Goal: Task Accomplishment & Management: Use online tool/utility

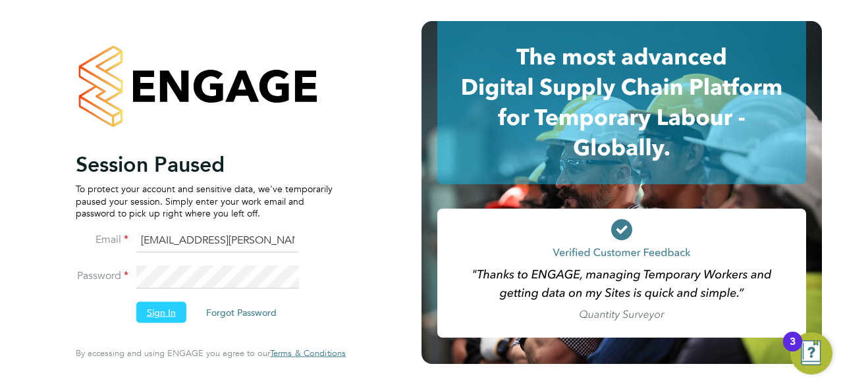
click at [163, 320] on button "Sign In" at bounding box center [161, 312] width 50 height 21
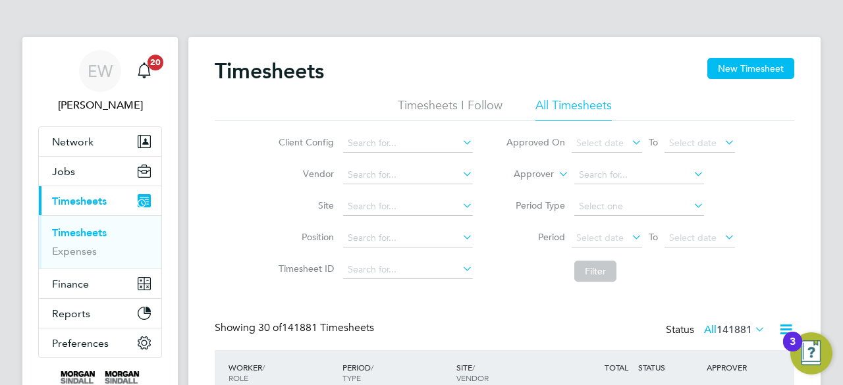
click at [80, 233] on link "Timesheets" at bounding box center [79, 233] width 55 height 13
paste input "[GEOGRAPHIC_DATA] (54Z004)"
click at [398, 214] on input at bounding box center [408, 207] width 130 height 18
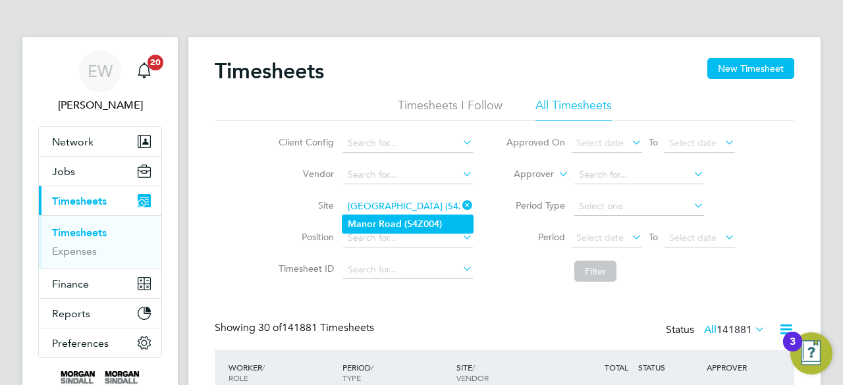
drag, startPoint x: 398, startPoint y: 214, endPoint x: 408, endPoint y: 221, distance: 12.3
type input "[GEOGRAPHIC_DATA] (54Z004)"
click at [408, 221] on b "(54Z004)" at bounding box center [424, 224] width 38 height 11
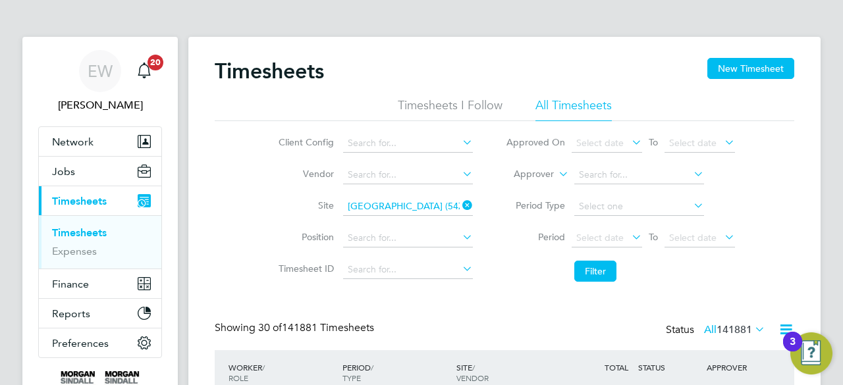
click at [658, 280] on li "Filter" at bounding box center [621, 271] width 262 height 34
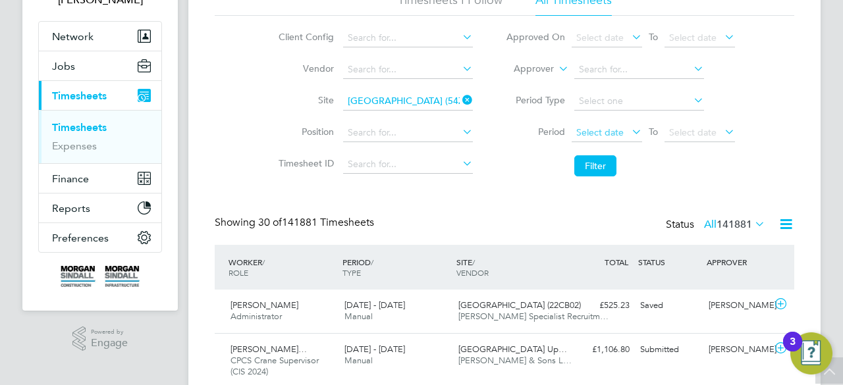
click at [602, 128] on span "Select date" at bounding box center [600, 133] width 47 height 12
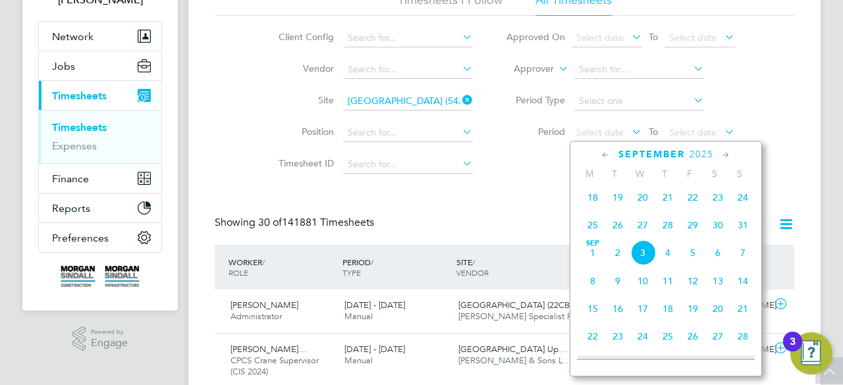
click at [716, 206] on span "23" at bounding box center [718, 197] width 25 height 25
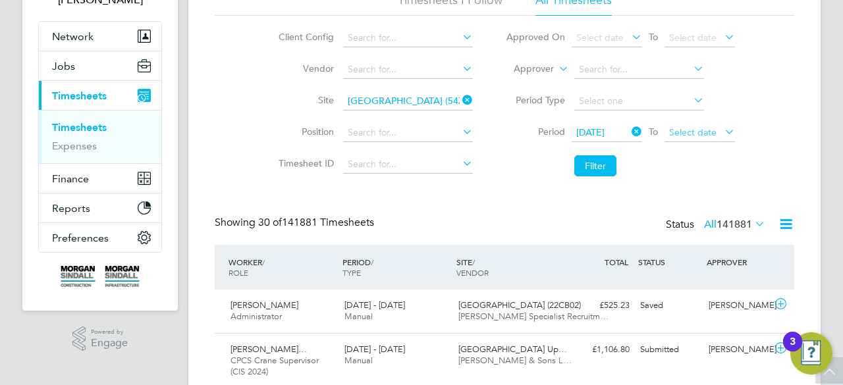
click at [695, 133] on span "Select date" at bounding box center [693, 133] width 47 height 12
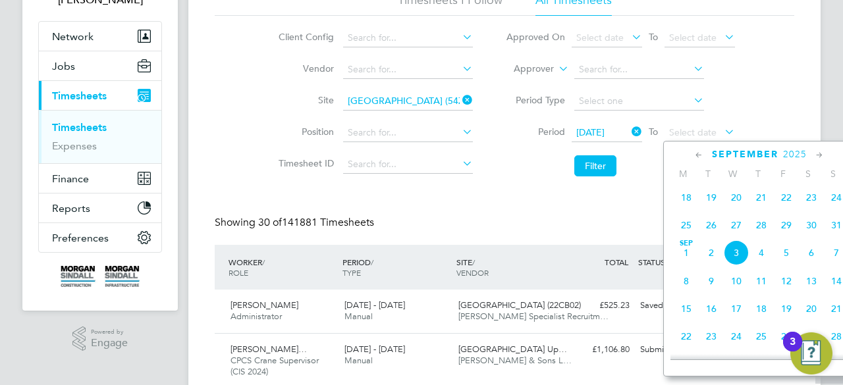
click at [785, 235] on span "29" at bounding box center [786, 225] width 25 height 25
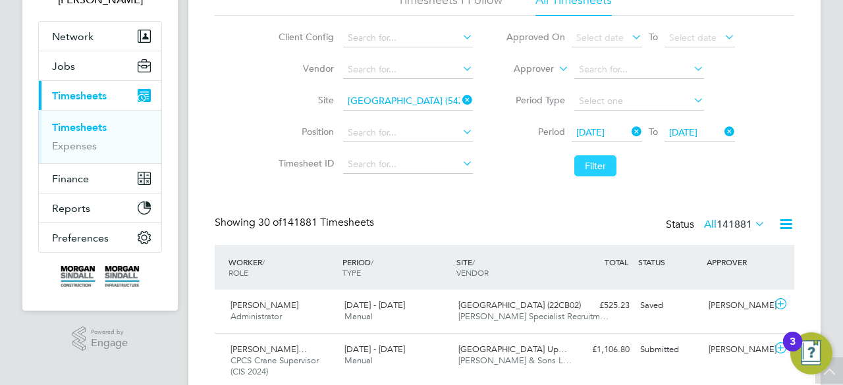
click at [604, 157] on button "Filter" at bounding box center [596, 166] width 42 height 21
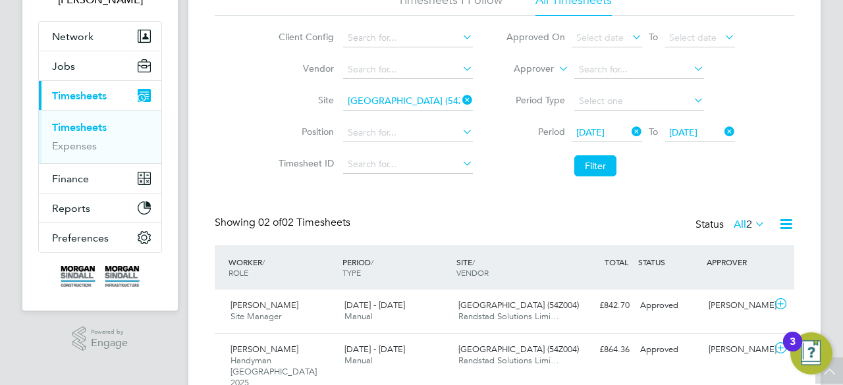
click at [450, 213] on div "Timesheets New Timesheet Timesheets I Follow All Timesheets Client Config Vendo…" at bounding box center [505, 177] width 580 height 448
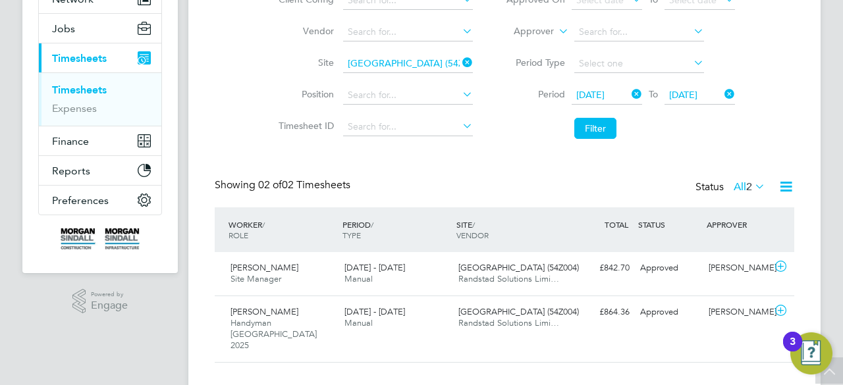
scroll to position [144, 0]
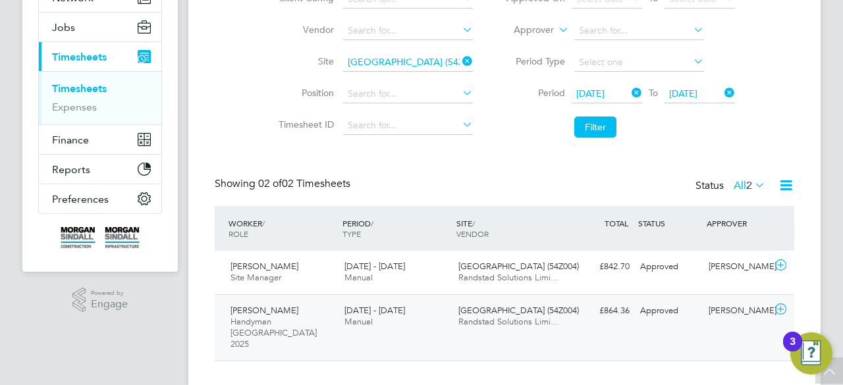
click at [418, 324] on div "[DATE] - [DATE] Manual" at bounding box center [396, 316] width 114 height 33
click at [457, 273] on div "[GEOGRAPHIC_DATA] (54Z004) Randstad Solutions Limi…" at bounding box center [510, 272] width 114 height 33
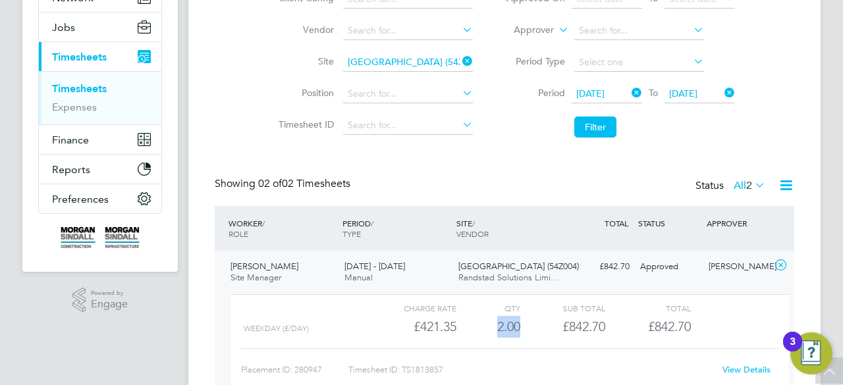
drag, startPoint x: 490, startPoint y: 332, endPoint x: 532, endPoint y: 327, distance: 41.8
click at [532, 327] on div "Weekday (£/day) £421.35 2 2.00 2 £842.70 £842.70" at bounding box center [510, 327] width 559 height 22
copy div "2.00"
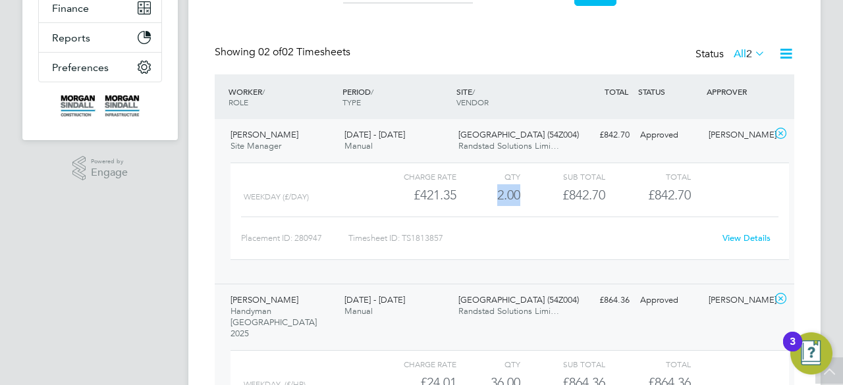
scroll to position [329, 0]
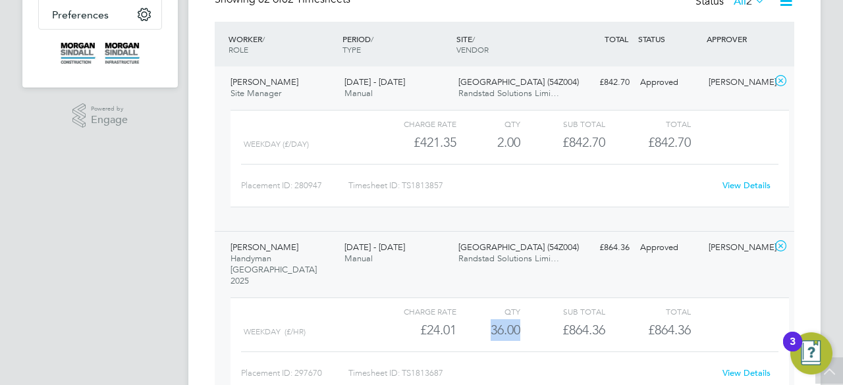
drag, startPoint x: 486, startPoint y: 308, endPoint x: 525, endPoint y: 303, distance: 39.2
click at [525, 320] on div "Weekday (£/HR) £24.01 36 36.00 36 £864.36 £864.36" at bounding box center [510, 331] width 559 height 22
copy div "36.00"
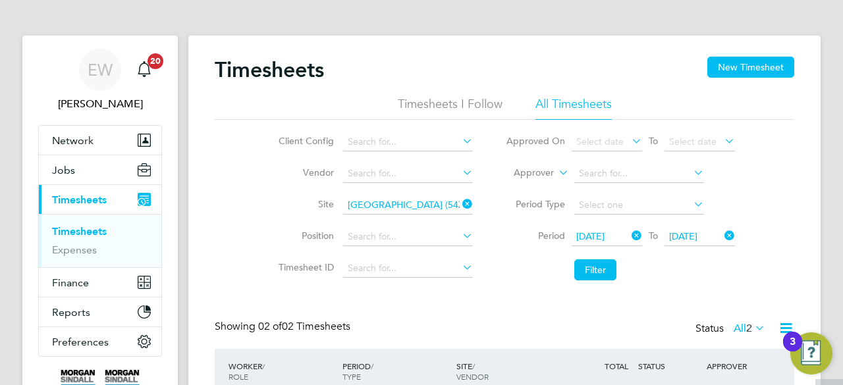
scroll to position [0, 0]
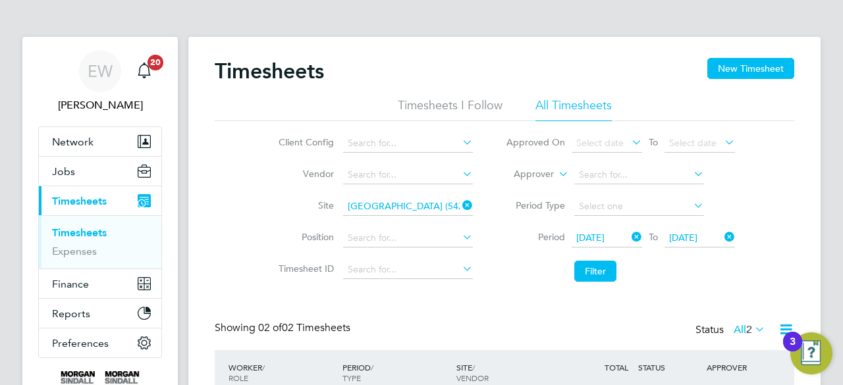
click at [460, 208] on icon at bounding box center [460, 205] width 0 height 18
click at [421, 213] on input at bounding box center [408, 207] width 130 height 18
paste input "MKUH Imaging Centre"
type input "MKUH Imaging Centre"
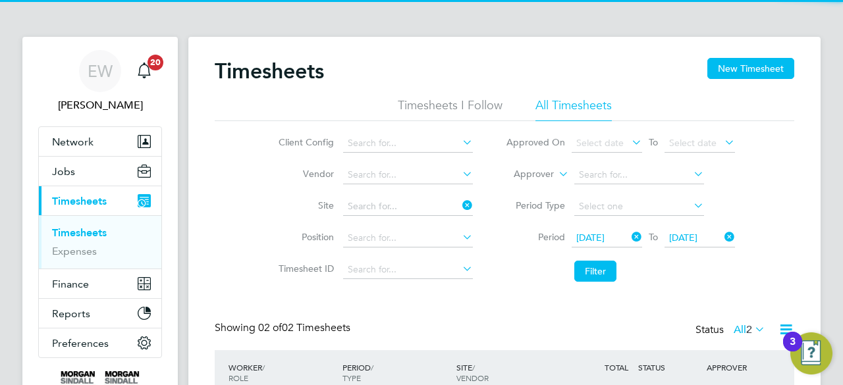
click at [401, 223] on b "Imaging" at bounding box center [397, 224] width 36 height 11
type input "MKUH Imaging Centre (53CB07)"
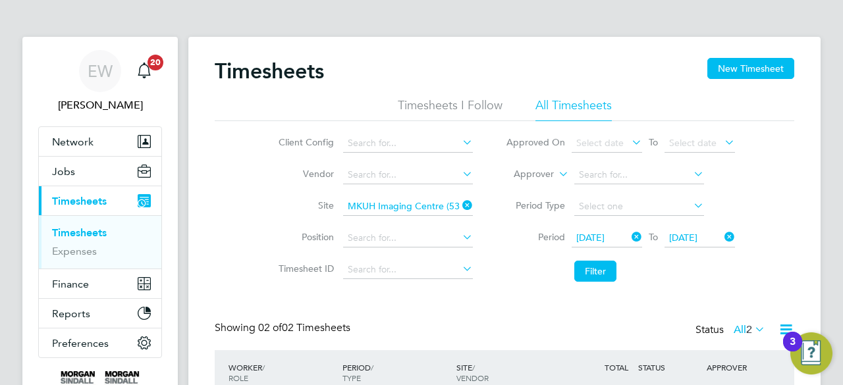
click at [592, 260] on li "Filter" at bounding box center [621, 271] width 262 height 34
click at [593, 268] on button "Filter" at bounding box center [596, 271] width 42 height 21
click at [548, 280] on li "Filter" at bounding box center [621, 271] width 262 height 34
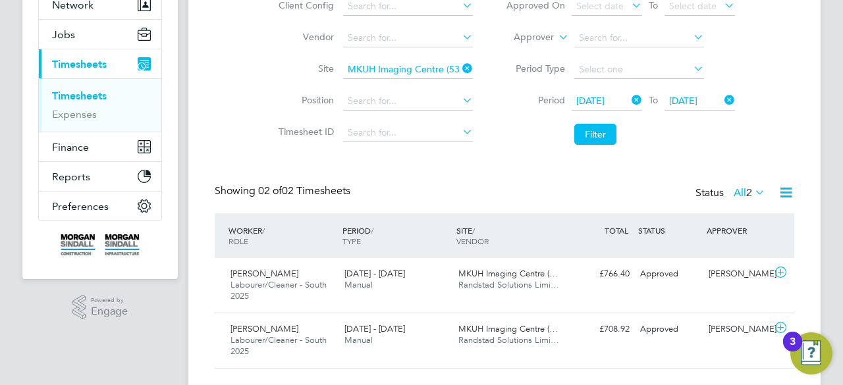
scroll to position [166, 0]
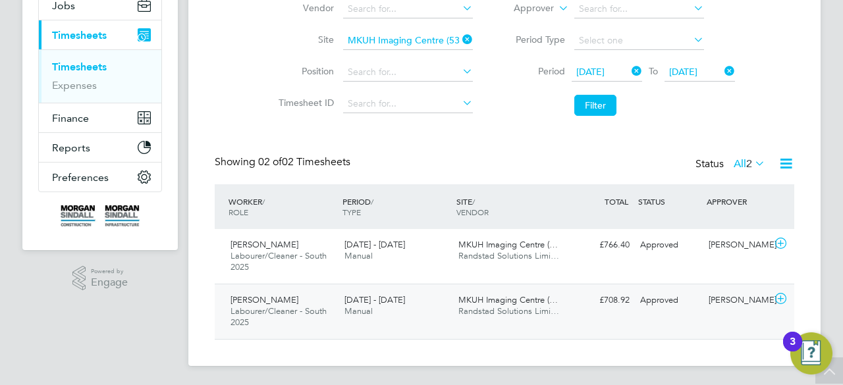
click at [561, 315] on div "MKUH Imaging Centre (… Randstad Solutions Limi…" at bounding box center [510, 306] width 114 height 33
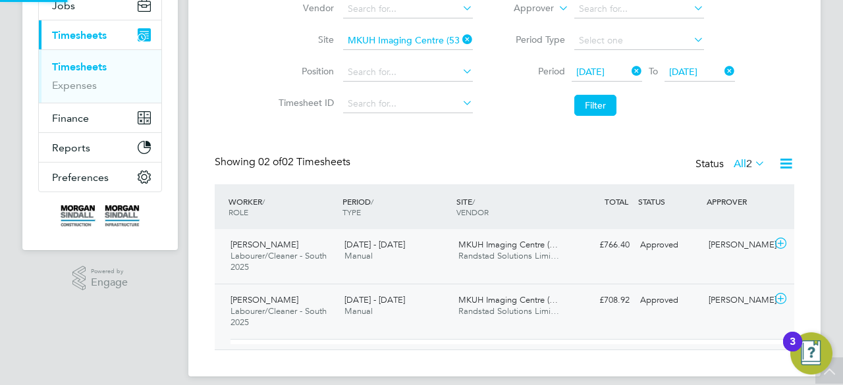
scroll to position [22, 128]
click at [567, 272] on div "[PERSON_NAME] Labourer/Cleaner - South 2025 [DATE] - [DATE] [DATE] - [DATE] Man…" at bounding box center [505, 256] width 580 height 55
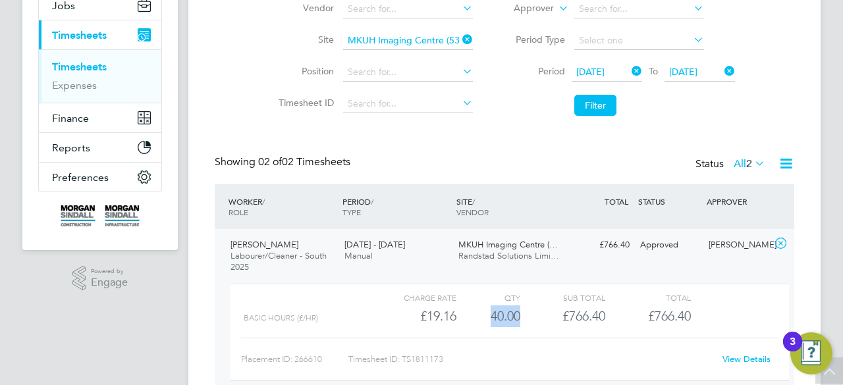
drag, startPoint x: 478, startPoint y: 324, endPoint x: 521, endPoint y: 321, distance: 42.3
click at [521, 321] on div "Basic Hours (£/HR) £19.16 40 40.00 40 £766.40 £766.40" at bounding box center [510, 317] width 559 height 22
copy div "40.00"
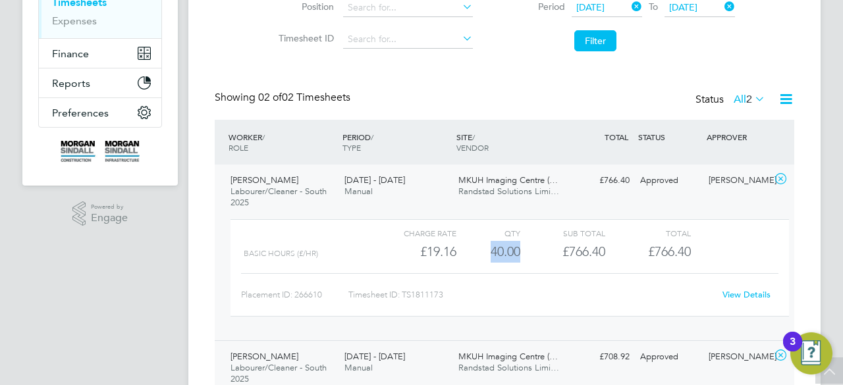
scroll to position [351, 0]
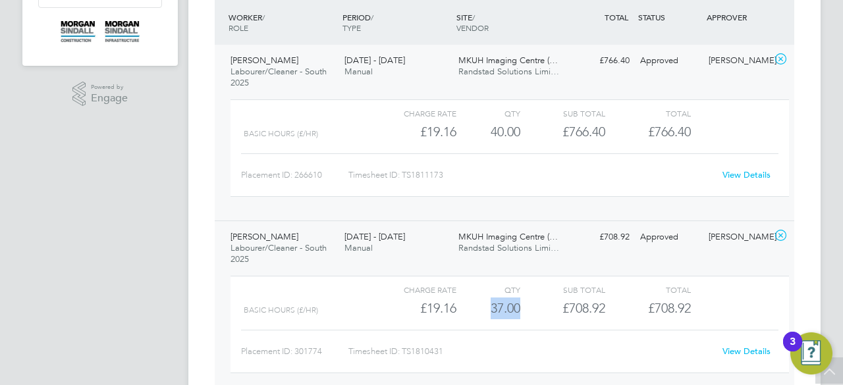
drag, startPoint x: 489, startPoint y: 305, endPoint x: 528, endPoint y: 306, distance: 38.9
click at [528, 306] on div "Basic Hours (£/HR) £19.16 37 37.00 37 £708.92 £708.92" at bounding box center [510, 309] width 559 height 22
copy div "37.00"
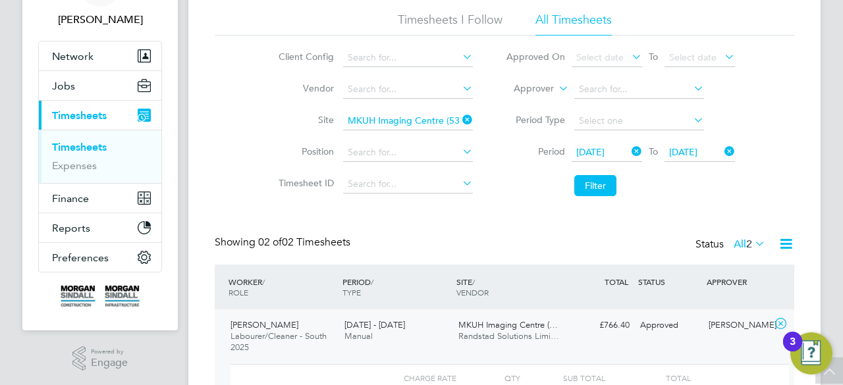
scroll to position [61, 0]
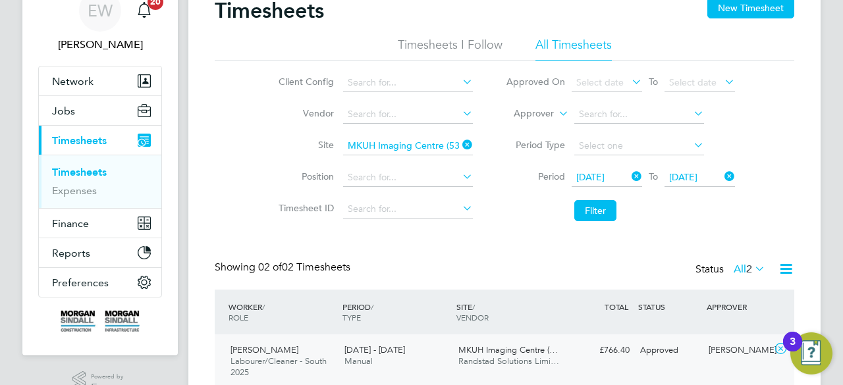
click at [460, 144] on icon at bounding box center [460, 145] width 0 height 18
click at [435, 145] on input at bounding box center [408, 146] width 130 height 18
paste input "[GEOGRAPHIC_DATA][PERSON_NAME] - 93CC06"
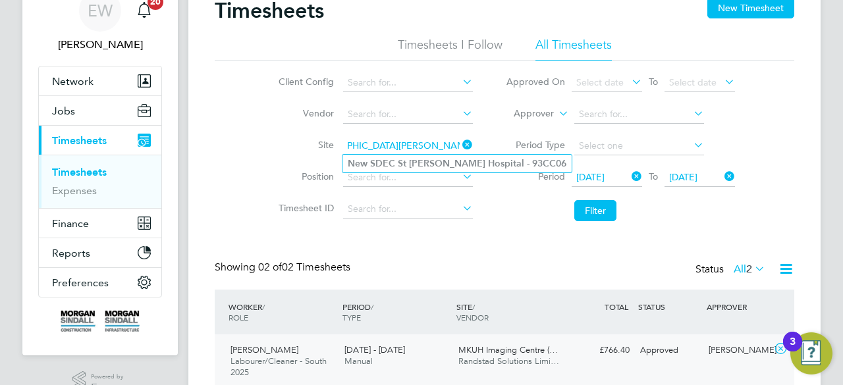
type input "[GEOGRAPHIC_DATA][PERSON_NAME] - 93CC06"
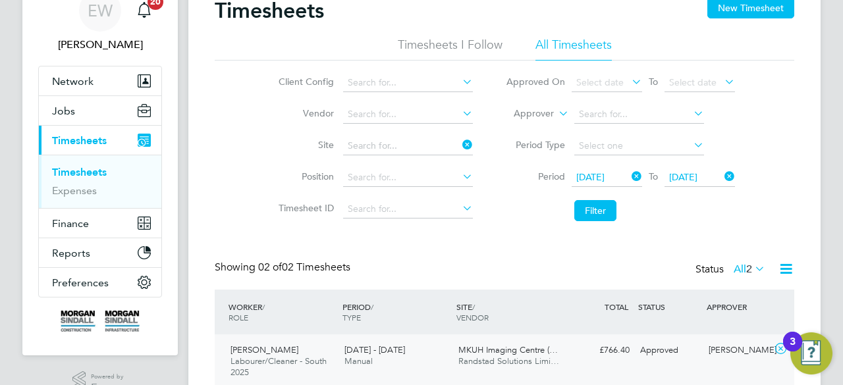
click at [384, 161] on b "SDEC" at bounding box center [382, 163] width 25 height 11
type input "[GEOGRAPHIC_DATA][PERSON_NAME] - 93CC06"
click at [601, 209] on button "Filter" at bounding box center [596, 210] width 42 height 21
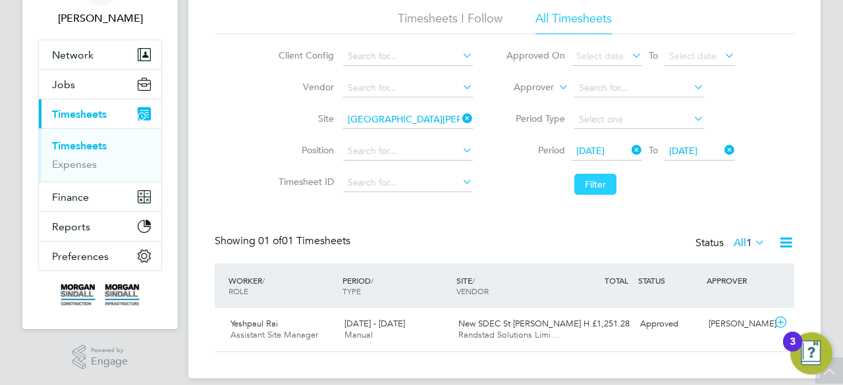
scroll to position [100, 0]
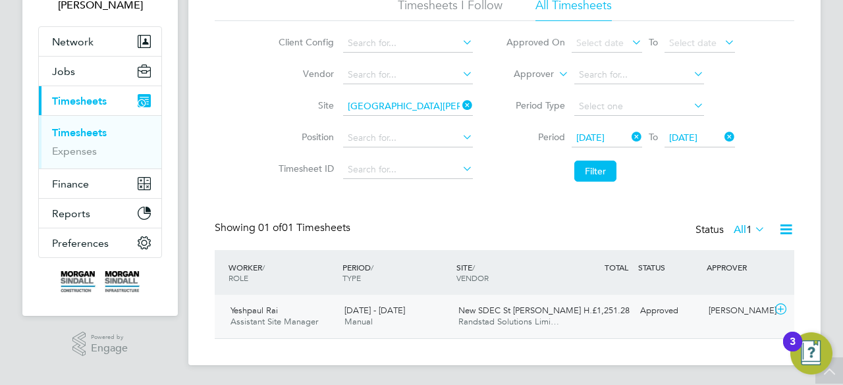
click at [465, 321] on span "Randstad Solutions Limi…" at bounding box center [509, 321] width 101 height 11
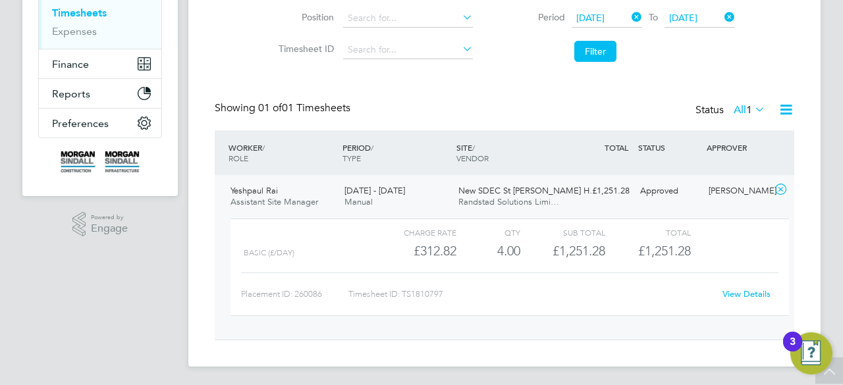
scroll to position [221, 0]
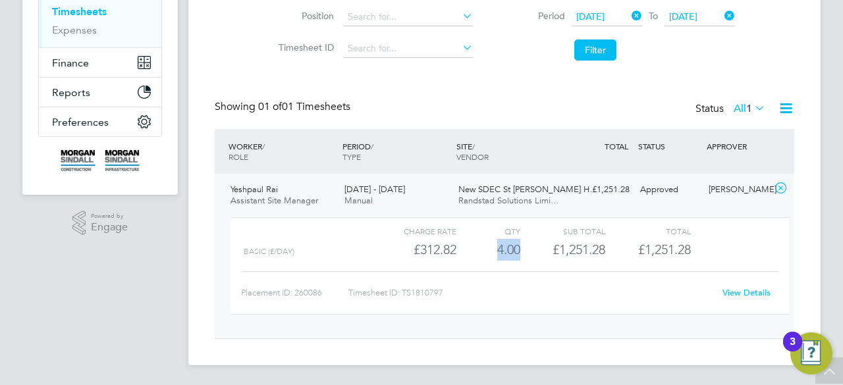
drag, startPoint x: 496, startPoint y: 254, endPoint x: 530, endPoint y: 250, distance: 35.1
click at [530, 250] on div "Basic (£/day) £312.82 4 4.00 4 £1,251.28 £1,251.28" at bounding box center [510, 250] width 559 height 22
copy div "4.00"
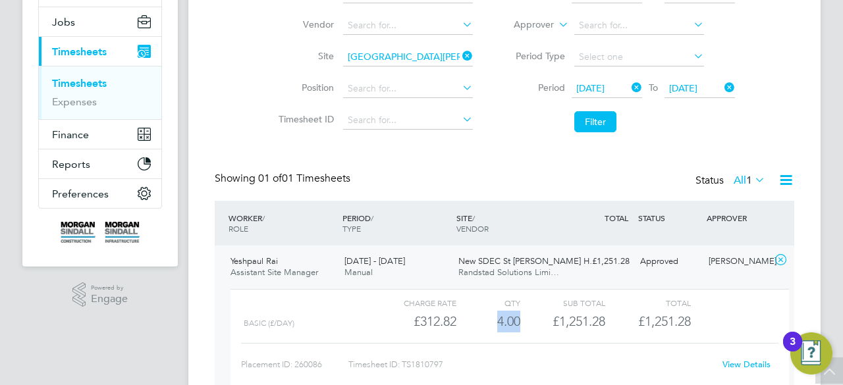
scroll to position [63, 0]
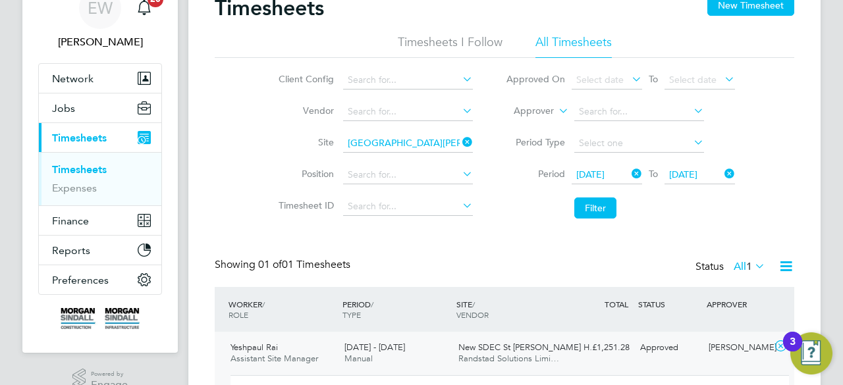
click at [460, 140] on icon at bounding box center [460, 142] width 0 height 18
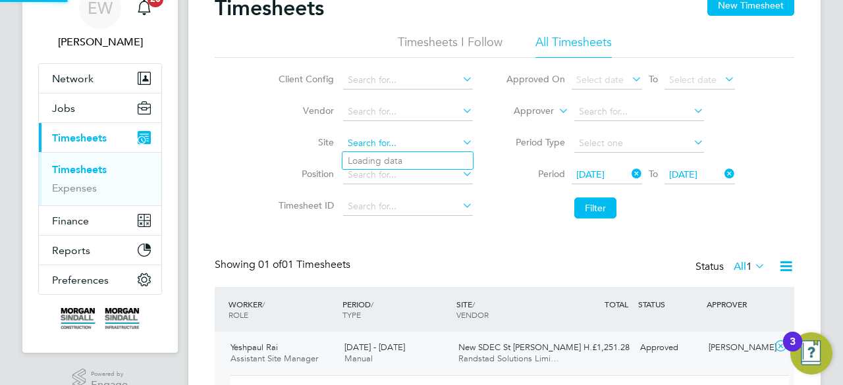
click at [432, 140] on input at bounding box center [408, 143] width 130 height 18
paste input "[GEOGRAPHIC_DATA] Phase 2 (54CC01)"
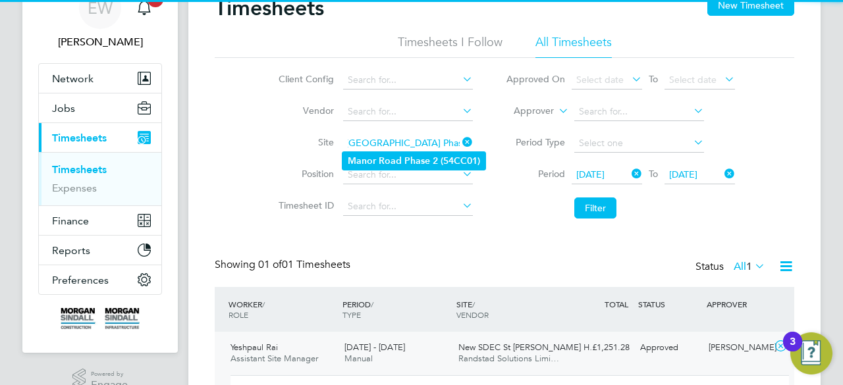
type input "[GEOGRAPHIC_DATA] Phase 2 (54CC01)"
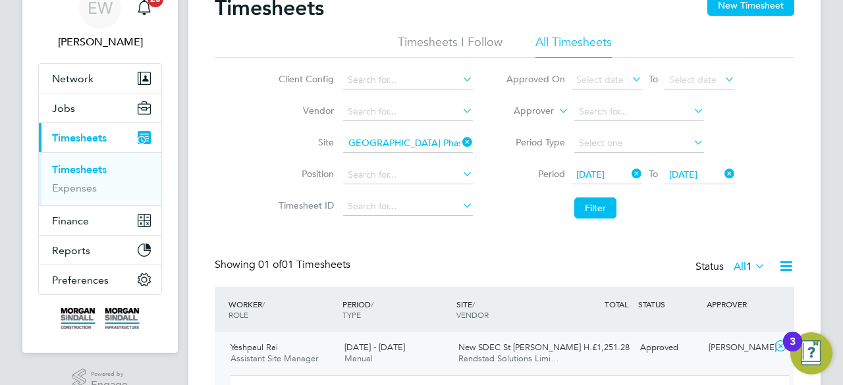
scroll to position [0, 0]
click at [399, 157] on div "Timesheets New Timesheet Timesheets I Follow All Timesheets Client Config Vendo…" at bounding box center [504, 249] width 633 height 550
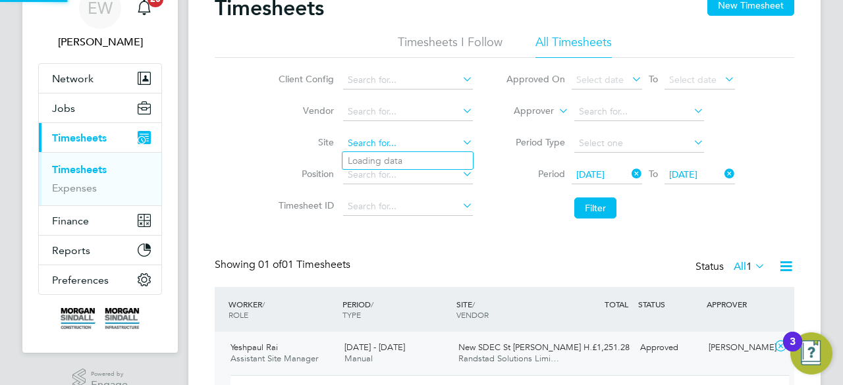
click at [424, 147] on input at bounding box center [408, 143] width 130 height 18
paste input "[GEOGRAPHIC_DATA] Phase 2 (54CC01)"
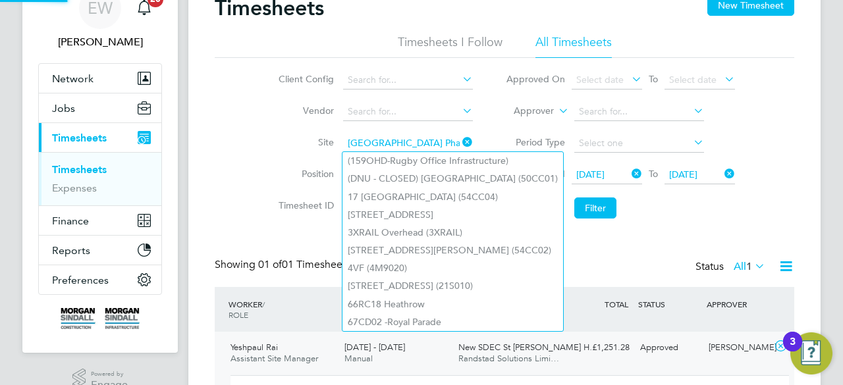
scroll to position [0, 2]
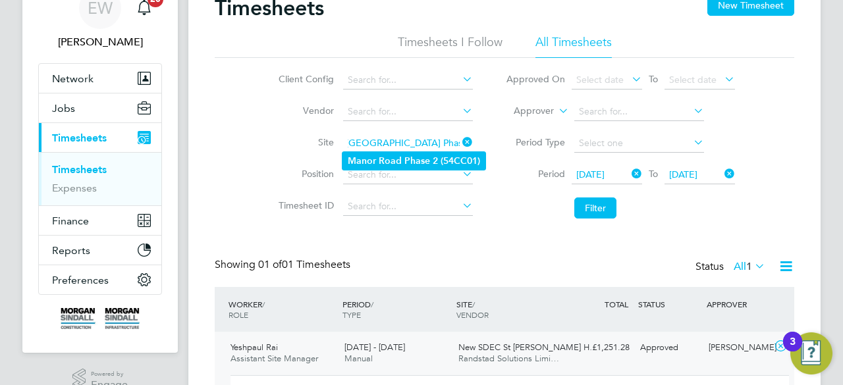
type input "[GEOGRAPHIC_DATA] Phase 2 (54CC01)"
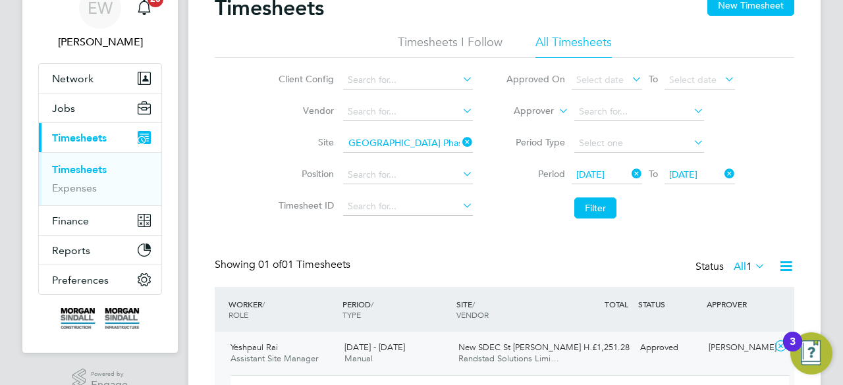
scroll to position [0, 0]
click at [395, 160] on div "Timesheets New Timesheet Timesheets I Follow All Timesheets Client Config Vendo…" at bounding box center [504, 249] width 633 height 550
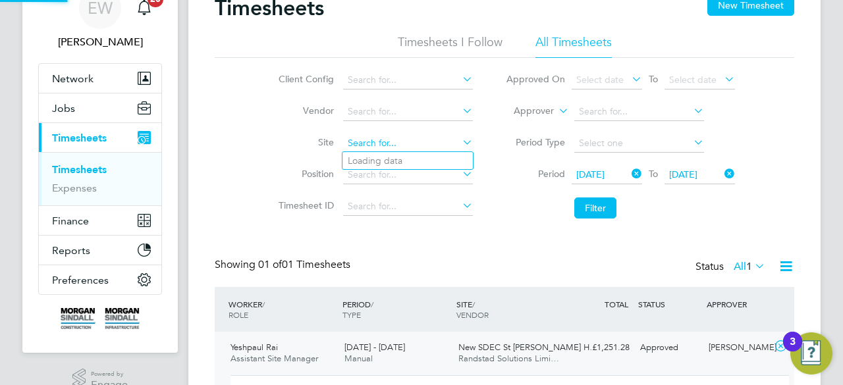
click at [415, 140] on input at bounding box center [408, 143] width 130 height 18
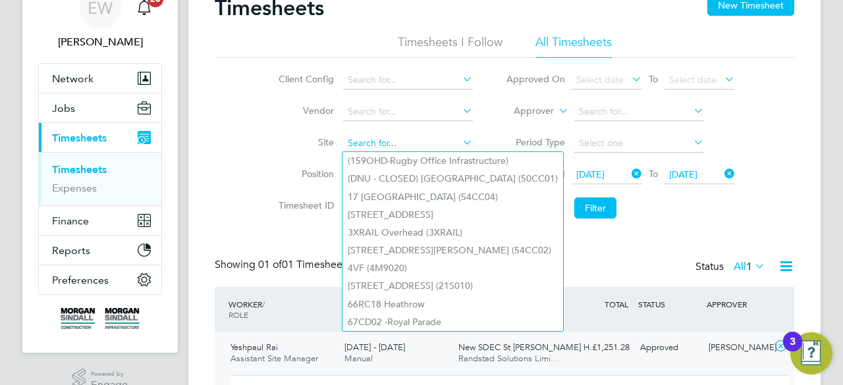
paste input "[GEOGRAPHIC_DATA] Phase 2 (54CC01)"
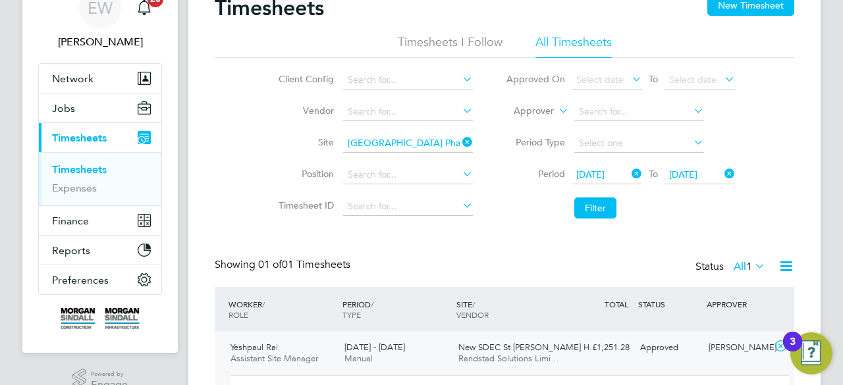
click at [394, 160] on b "Road" at bounding box center [390, 161] width 23 height 11
type input "[GEOGRAPHIC_DATA] Phase 2 (54CC01)"
click at [596, 206] on button "Filter" at bounding box center [596, 208] width 42 height 21
click at [499, 351] on span "[GEOGRAPHIC_DATA] Phase 2 (54…" at bounding box center [529, 347] width 141 height 11
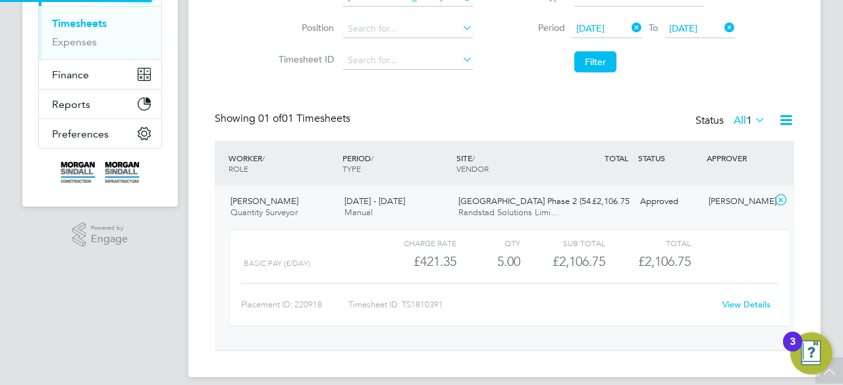
scroll to position [221, 0]
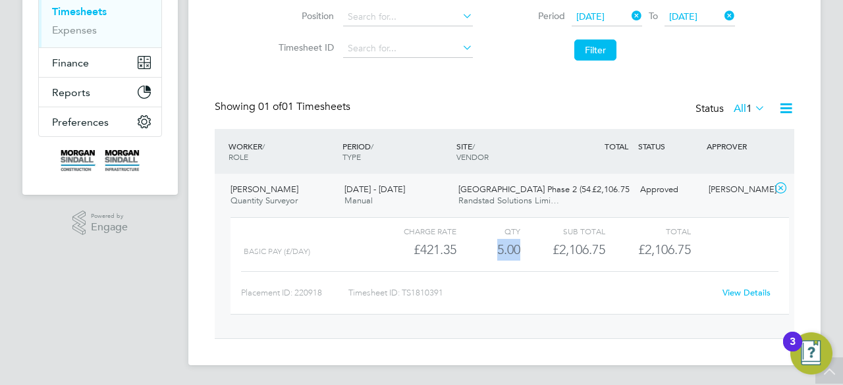
drag, startPoint x: 490, startPoint y: 253, endPoint x: 532, endPoint y: 244, distance: 43.2
click at [532, 244] on div "Basic Pay (£/day) £421.35 5 5.00 5 £2,106.75 £2,106.75" at bounding box center [510, 250] width 559 height 22
copy div "5.00"
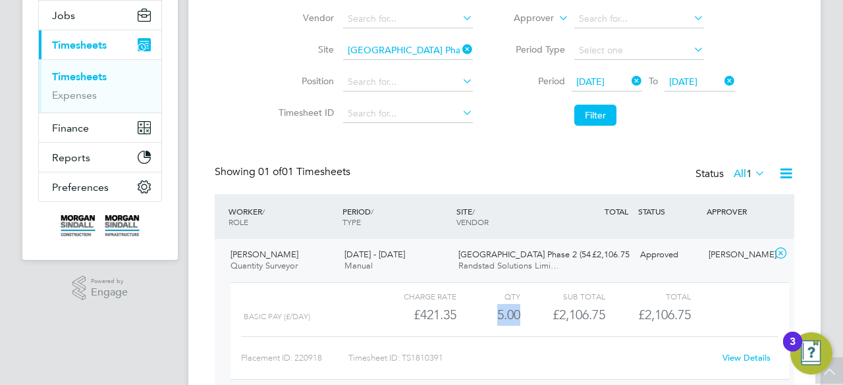
scroll to position [90, 0]
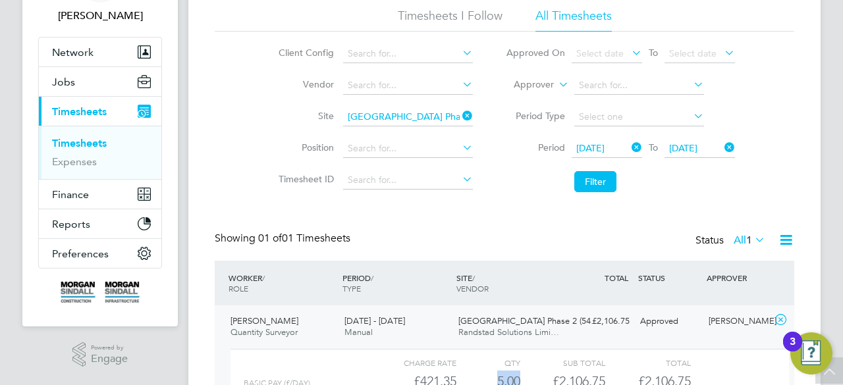
click at [460, 117] on icon at bounding box center [460, 116] width 0 height 18
click at [444, 117] on input at bounding box center [408, 117] width 130 height 18
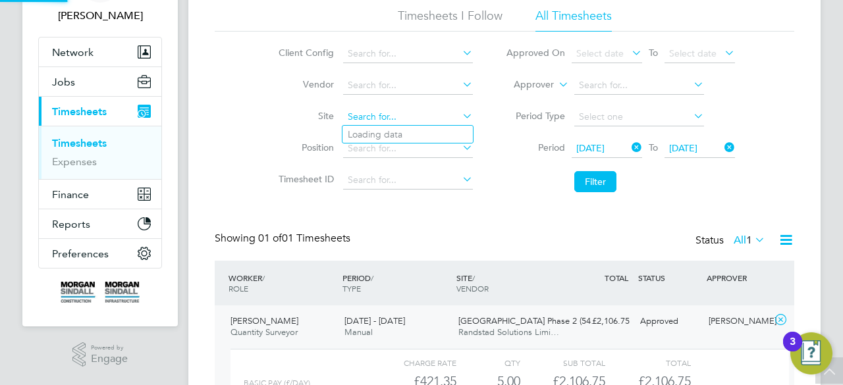
paste input "[GEOGRAPHIC_DATA]"
type input "[GEOGRAPHIC_DATA]"
click at [415, 127] on li "[GEOGRAPHIC_DATA] (93CB07)" at bounding box center [430, 135] width 174 height 18
type input "[GEOGRAPHIC_DATA] (93CB07)"
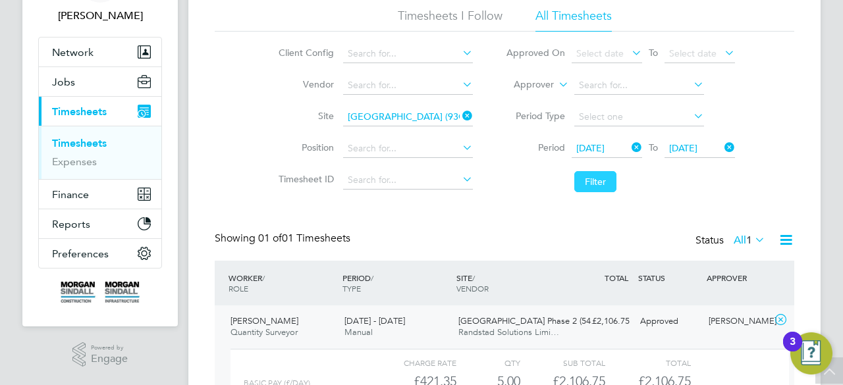
click at [594, 175] on button "Filter" at bounding box center [596, 181] width 42 height 21
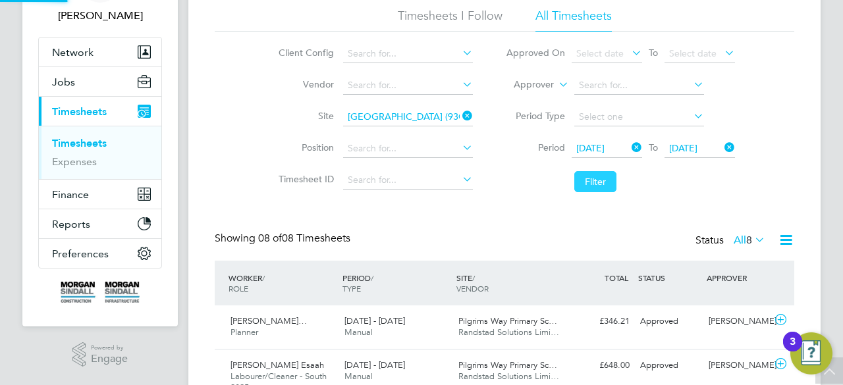
scroll to position [7, 7]
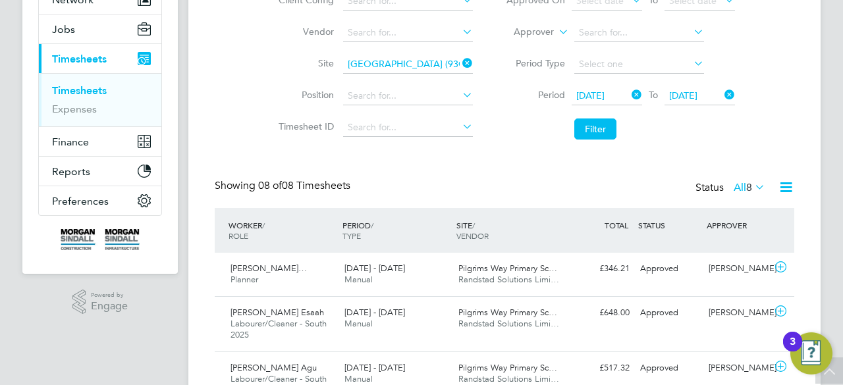
click at [599, 115] on li "Filter" at bounding box center [621, 129] width 262 height 34
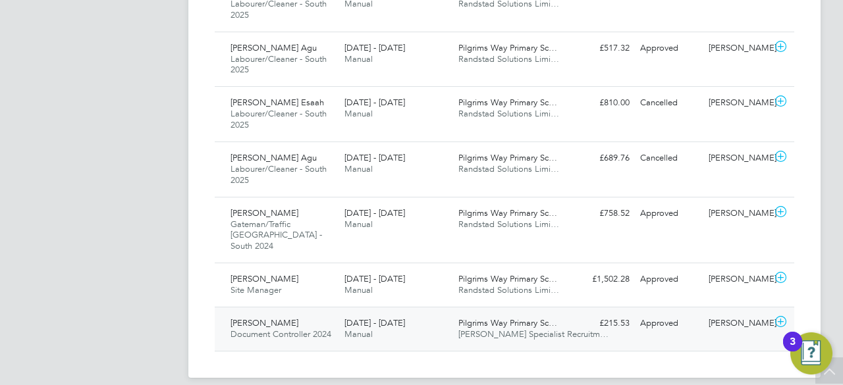
click at [459, 331] on div "Pilgrims Way Primary Sc… [PERSON_NAME] Specialist Recruitm…" at bounding box center [510, 329] width 114 height 33
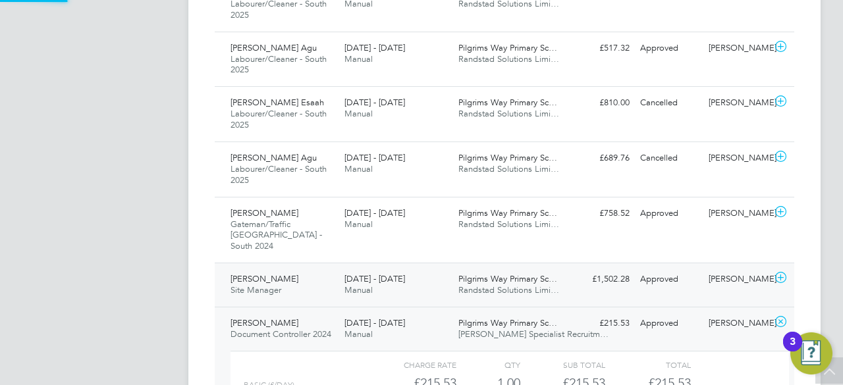
click at [450, 277] on div "[DATE] - [DATE] Manual" at bounding box center [396, 285] width 114 height 33
click at [442, 203] on div "[DATE] - [DATE] Manual" at bounding box center [396, 219] width 114 height 33
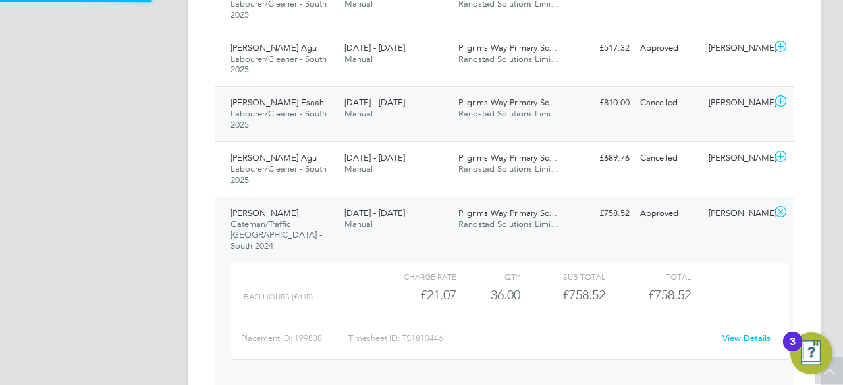
click at [456, 119] on div "Pilgrims Way Primary Sc… Randstad Solutions Limi…" at bounding box center [510, 108] width 114 height 33
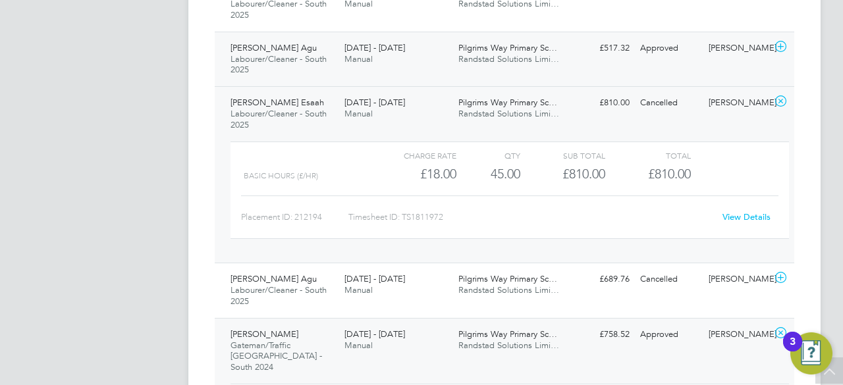
click at [456, 65] on div "Pilgrims Way Primary Sc… Randstad Solutions Limi…" at bounding box center [510, 54] width 114 height 33
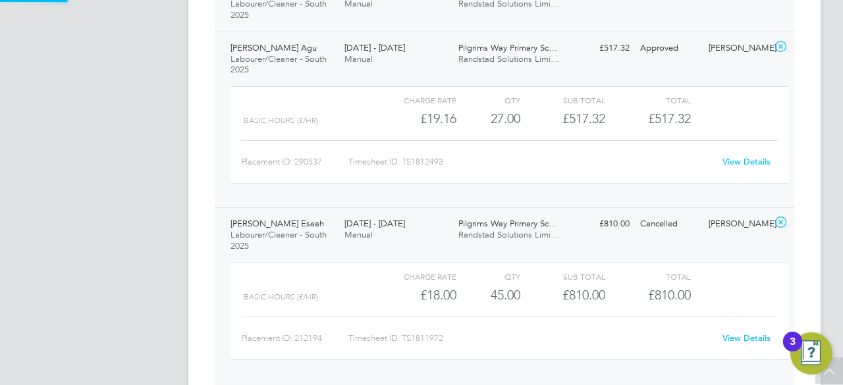
click at [448, 19] on div "[PERSON_NAME] Esaah Labourer/Cleaner - South 2025 [DATE] - [DATE] [DATE] - [DAT…" at bounding box center [505, 3] width 580 height 55
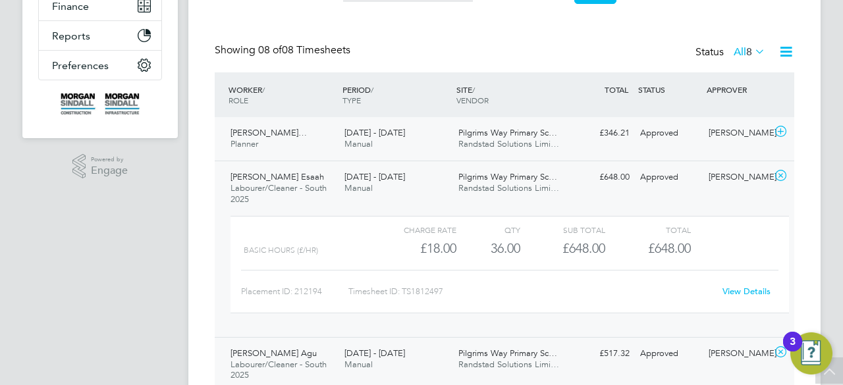
click at [421, 125] on div "[DATE] - [DATE] Manual" at bounding box center [396, 139] width 114 height 33
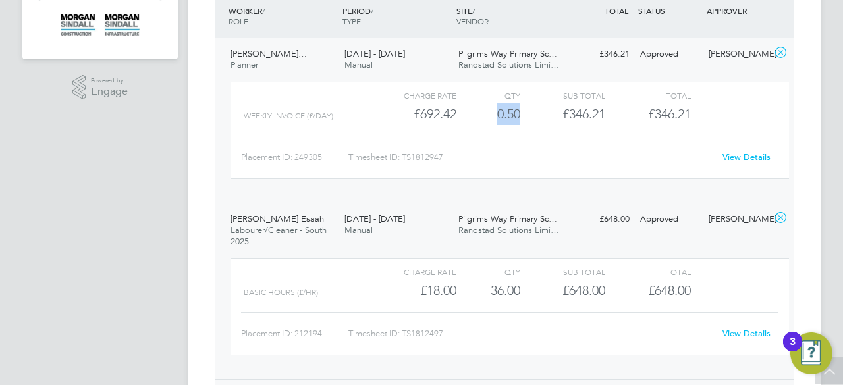
drag, startPoint x: 496, startPoint y: 115, endPoint x: 524, endPoint y: 110, distance: 28.8
click at [524, 110] on div "Weekly invoice (£/day) £692.42 0.5 0.50 1 £346.21 £346.21" at bounding box center [510, 114] width 559 height 22
copy div "0.50"
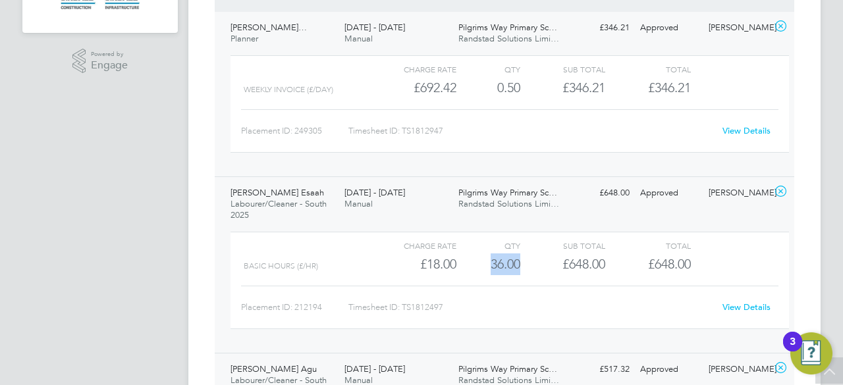
drag, startPoint x: 491, startPoint y: 272, endPoint x: 530, endPoint y: 268, distance: 39.1
click at [530, 268] on div "Basic Hours (£/HR) £18.00 36 36.00 36 £648.00 £648.00" at bounding box center [510, 265] width 559 height 22
copy div "36.00"
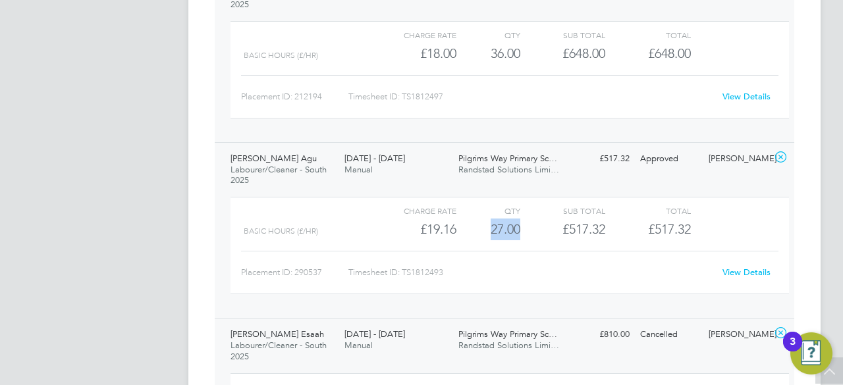
drag, startPoint x: 488, startPoint y: 233, endPoint x: 528, endPoint y: 231, distance: 40.2
click at [528, 231] on div "Basic Hours (£/HR) £19.16 27 27.00 27 £517.32 £517.32" at bounding box center [510, 230] width 559 height 22
copy div "27.00"
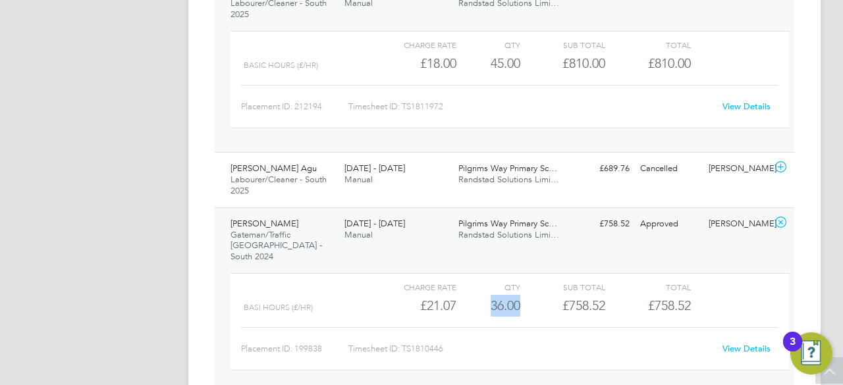
drag, startPoint x: 489, startPoint y: 296, endPoint x: 531, endPoint y: 293, distance: 42.3
click at [531, 295] on div "Basi Hours (£/HR) £21.07 36 36.00 36 £758.52 £758.52" at bounding box center [510, 306] width 559 height 22
copy div "36.00"
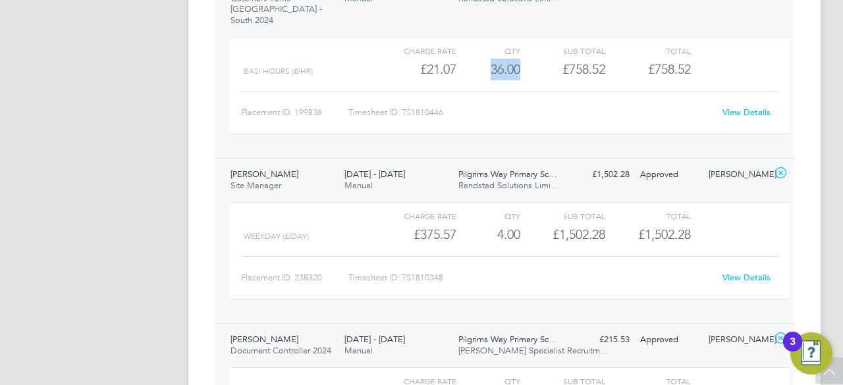
scroll to position [1174, 0]
drag, startPoint x: 494, startPoint y: 219, endPoint x: 534, endPoint y: 219, distance: 40.2
click at [534, 223] on div "Weekday (£/day) £375.57 4 4.00 4 £1,502.28 £1,502.28" at bounding box center [510, 234] width 559 height 22
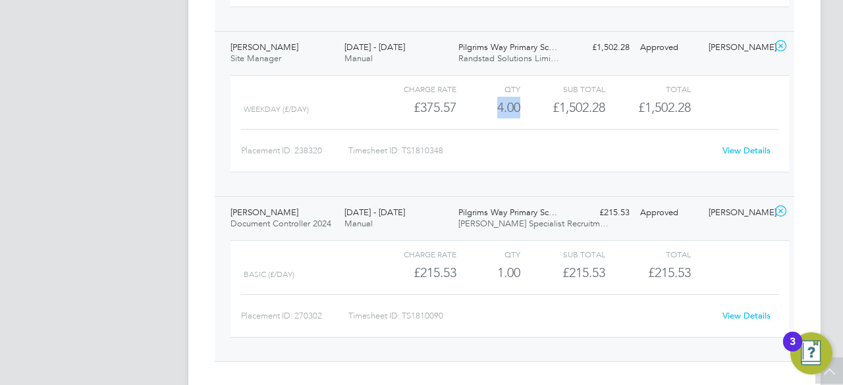
scroll to position [1306, 0]
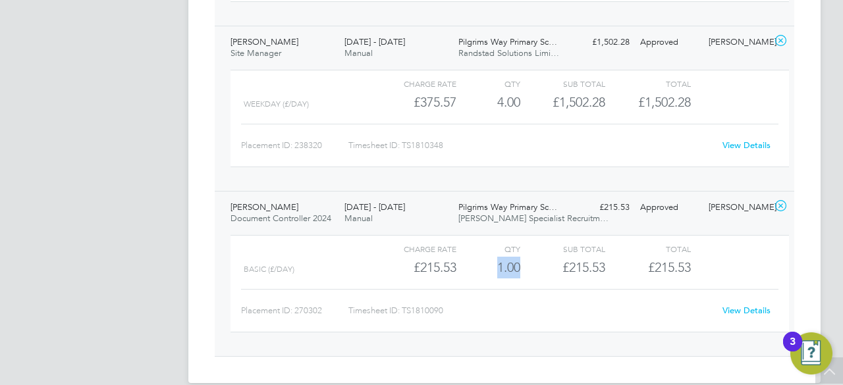
drag, startPoint x: 492, startPoint y: 262, endPoint x: 542, endPoint y: 254, distance: 50.7
click at [542, 257] on div "Basic (£/day) £215.53 1 1.00 1 £215.53 £215.53" at bounding box center [510, 268] width 559 height 22
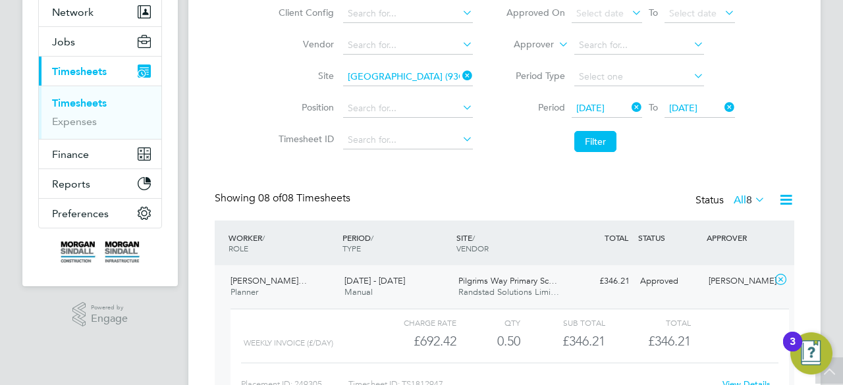
scroll to position [0, 0]
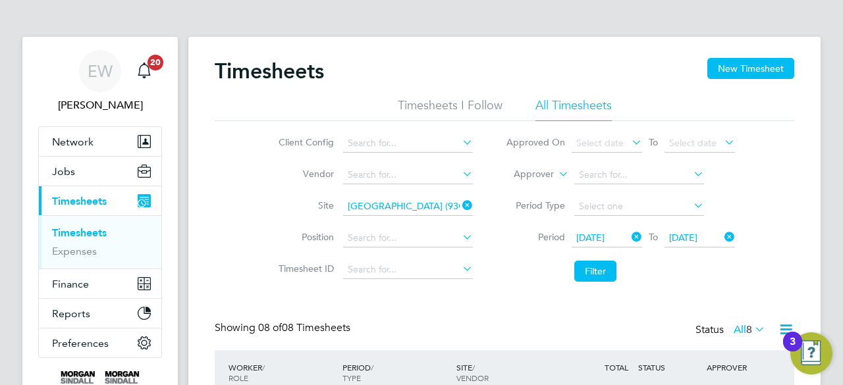
click at [460, 206] on icon at bounding box center [460, 205] width 0 height 18
click at [424, 206] on input at bounding box center [408, 207] width 130 height 18
paste input "Worthing Urgent Treatment Centre"
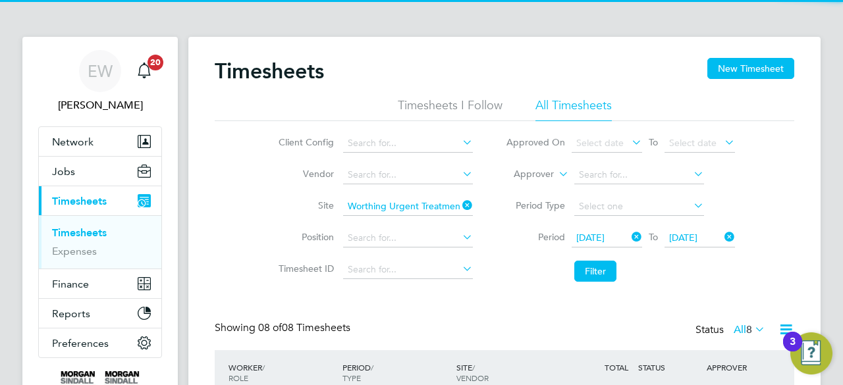
click at [395, 222] on b "Urgent" at bounding box center [406, 224] width 30 height 11
type input "Worthing Urgent Treatment Centre"
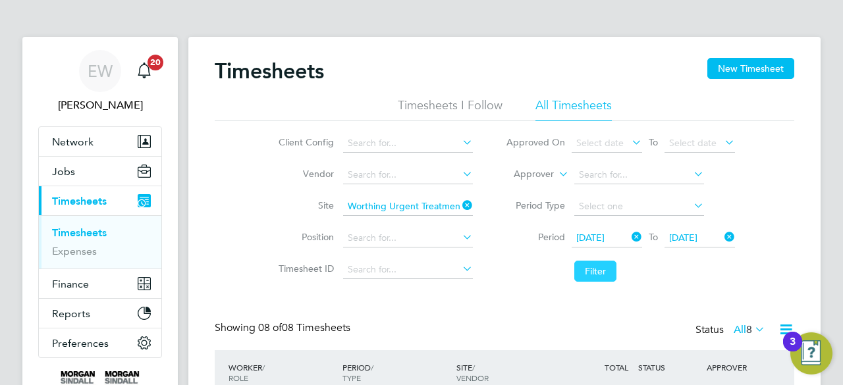
click at [609, 279] on button "Filter" at bounding box center [596, 271] width 42 height 21
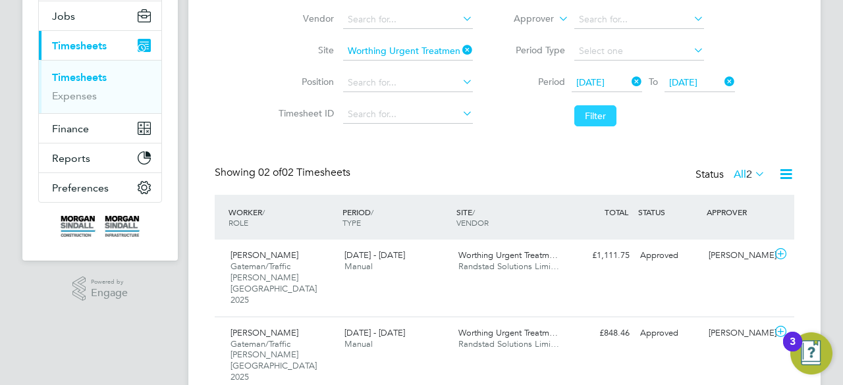
scroll to position [166, 0]
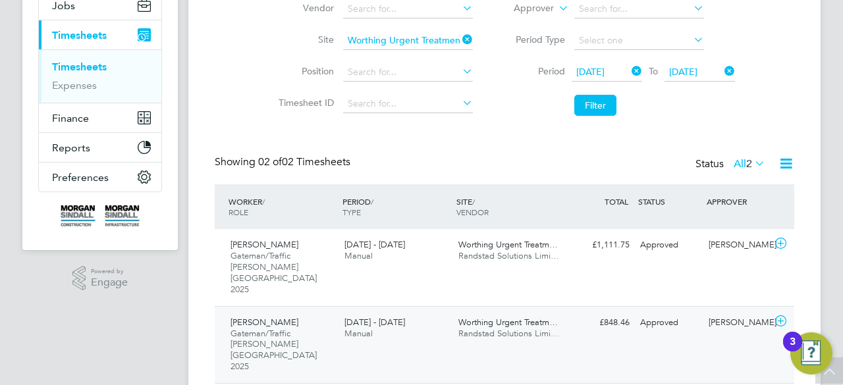
click at [457, 312] on div "Worthing Urgent Treatm… Randstad Solutions Limi…" at bounding box center [510, 328] width 114 height 33
click at [443, 260] on div "[DATE] - [DATE] Manual" at bounding box center [396, 251] width 114 height 33
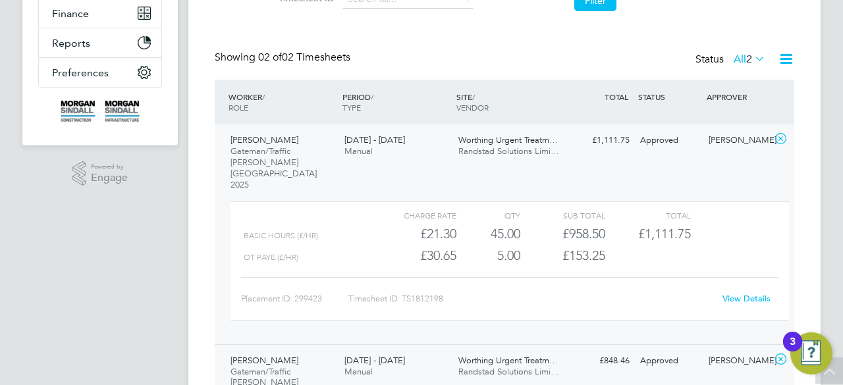
scroll to position [271, 0]
click at [498, 223] on div "45.00" at bounding box center [489, 234] width 64 height 22
drag, startPoint x: 488, startPoint y: 208, endPoint x: 519, endPoint y: 205, distance: 31.7
click at [519, 223] on div "45.00" at bounding box center [489, 234] width 64 height 22
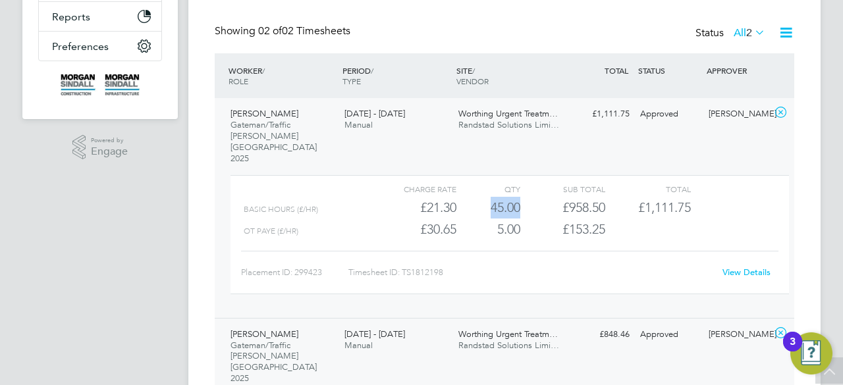
scroll to position [298, 0]
drag, startPoint x: 498, startPoint y: 205, endPoint x: 527, endPoint y: 201, distance: 29.9
click at [527, 218] on div "OT PAYE (£/HR) £30.65 5 5.00 5 £153.25" at bounding box center [510, 229] width 559 height 22
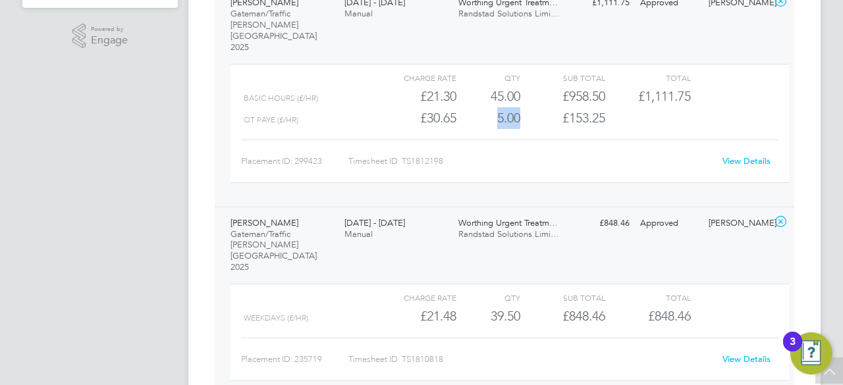
scroll to position [430, 0]
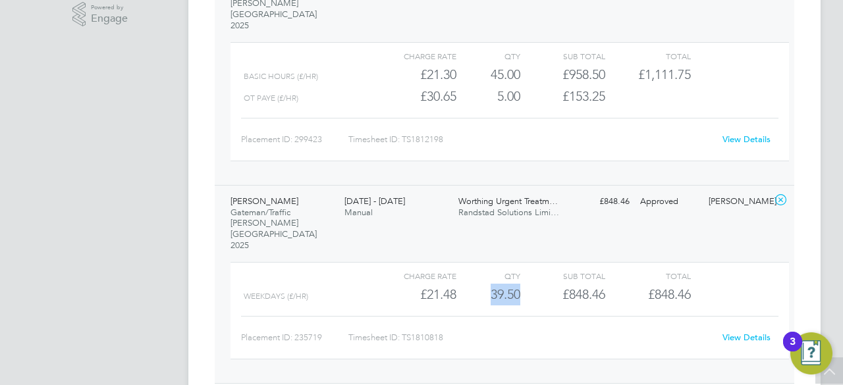
drag, startPoint x: 486, startPoint y: 254, endPoint x: 522, endPoint y: 251, distance: 35.7
click at [522, 284] on div "WEEKDAYS (£/HR) £21.48 39.5 39.50 40 £848.46 £848.46" at bounding box center [510, 295] width 559 height 22
